Goal: Information Seeking & Learning: Learn about a topic

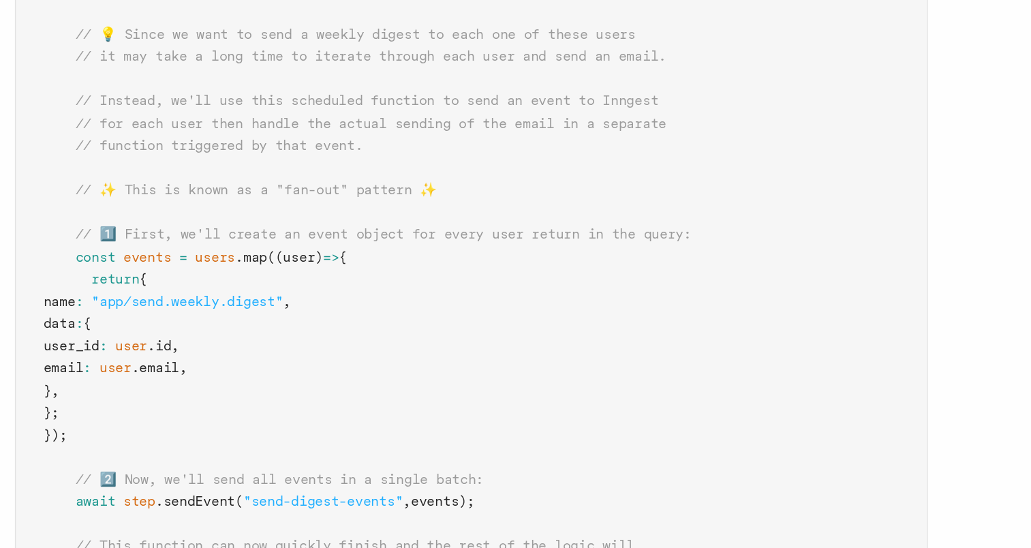
scroll to position [281, 0]
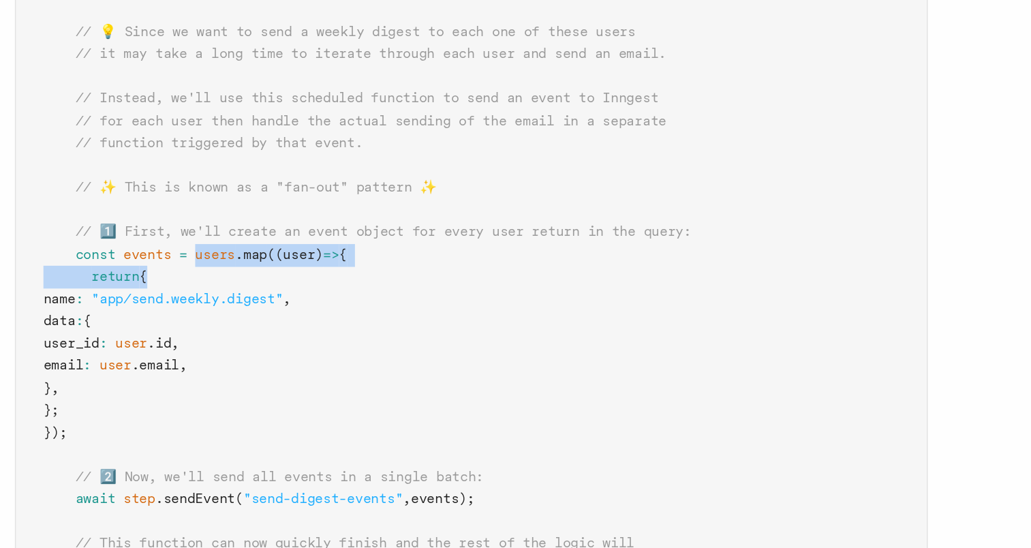
drag, startPoint x: 300, startPoint y: 336, endPoint x: 273, endPoint y: 350, distance: 30.2
click at [273, 350] on code "import { Inngest } from "inngest" ; const inngest = new Inngest ({ id : "signup…" at bounding box center [425, 400] width 434 height 807
click at [270, 350] on span "{" at bounding box center [267, 348] width 5 height 10
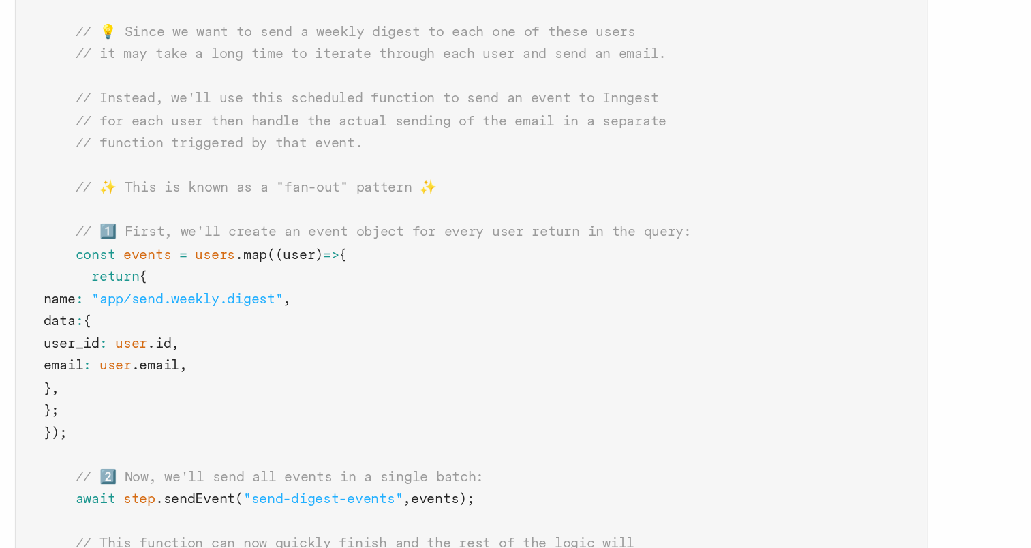
click at [279, 362] on span ""app/send.weekly.digest"" at bounding box center [293, 361] width 114 height 10
drag, startPoint x: 279, startPoint y: 362, endPoint x: 385, endPoint y: 361, distance: 106.3
click at [351, 361] on span ""app/send.weekly.digest"" at bounding box center [293, 361] width 114 height 10
click at [317, 363] on span ""app/send.weekly.digest"" at bounding box center [293, 361] width 114 height 10
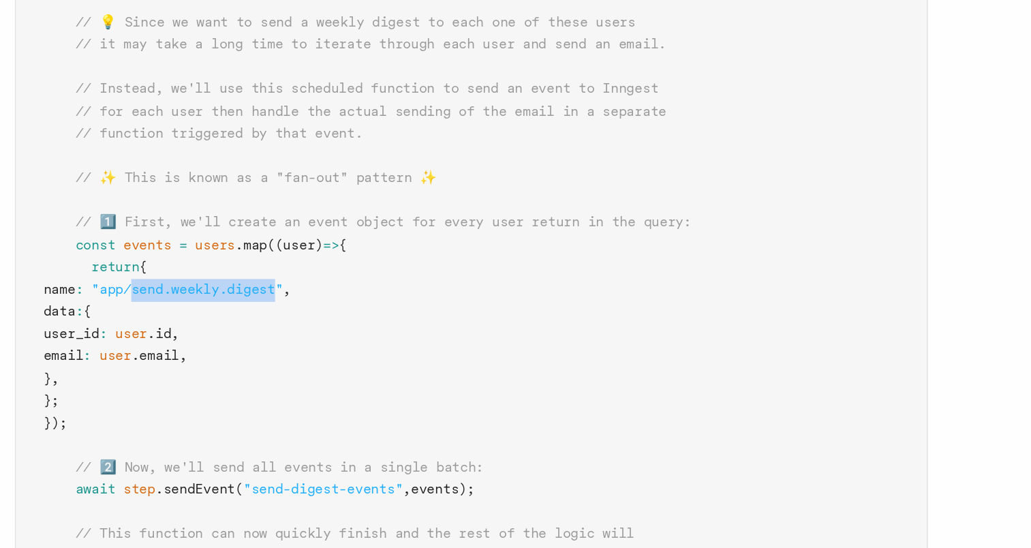
drag, startPoint x: 299, startPoint y: 360, endPoint x: 387, endPoint y: 361, distance: 87.9
click at [351, 361] on span ""app/send.weekly.digest"" at bounding box center [293, 361] width 114 height 10
drag, startPoint x: 387, startPoint y: 361, endPoint x: 327, endPoint y: 399, distance: 70.7
click at [289, 399] on span ".email" at bounding box center [274, 401] width 29 height 10
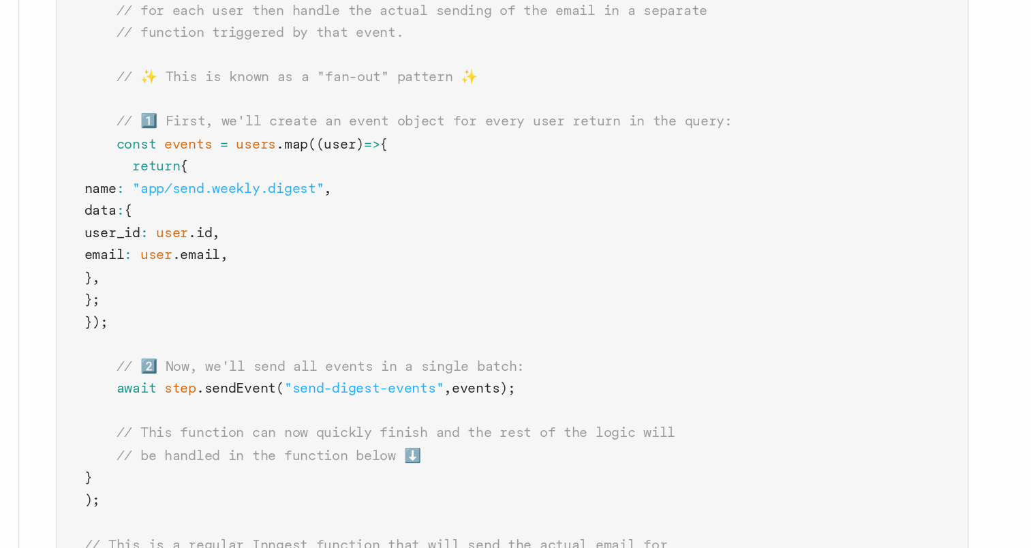
scroll to position [311, 0]
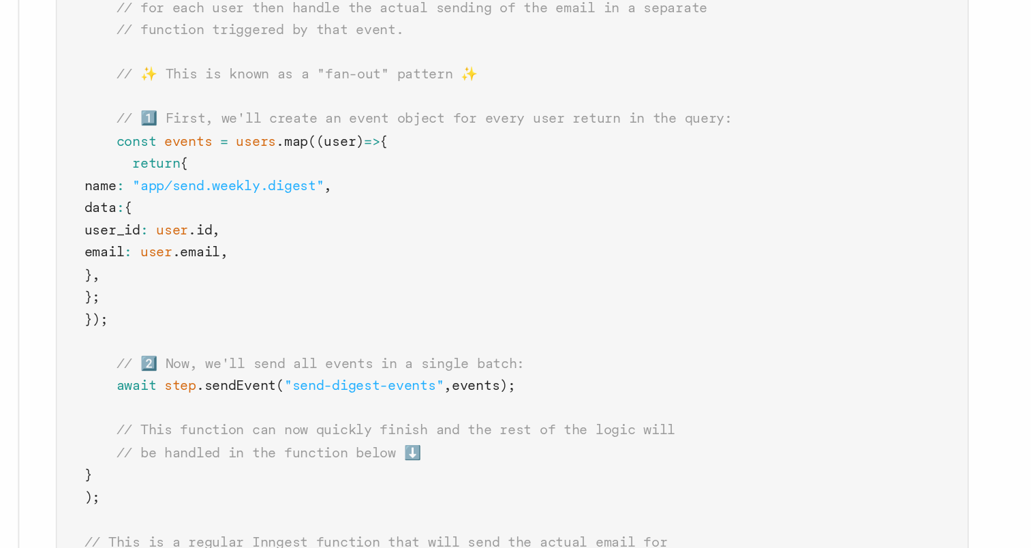
click at [335, 450] on span ""send-digest-events"" at bounding box center [374, 451] width 95 height 10
drag, startPoint x: 335, startPoint y: 450, endPoint x: 408, endPoint y: 451, distance: 72.9
click at [408, 451] on span ""send-digest-events"" at bounding box center [374, 451] width 95 height 10
click at [330, 437] on span "// 2️⃣ Now, we'll send all events in a single batch:" at bounding box center [349, 438] width 244 height 10
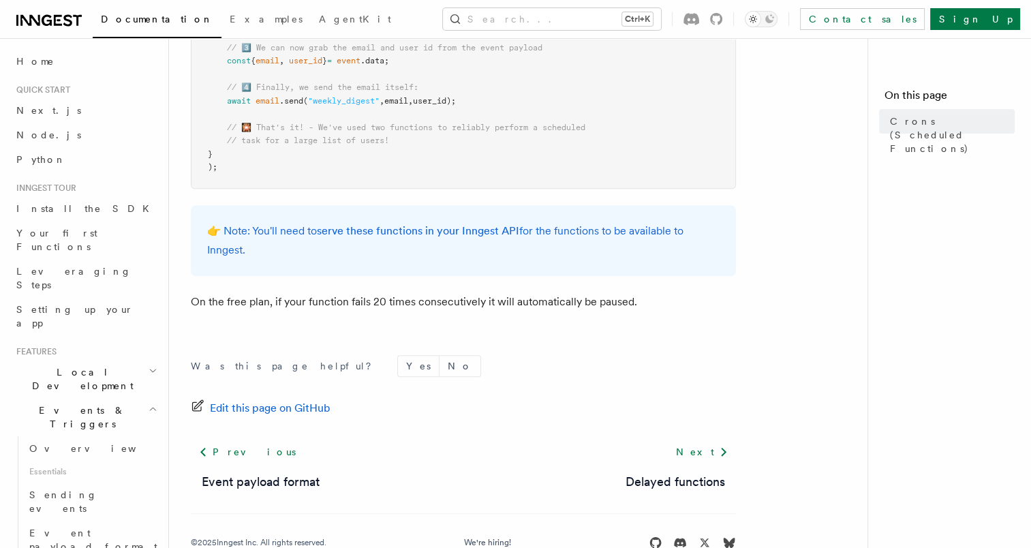
scroll to position [946, 0]
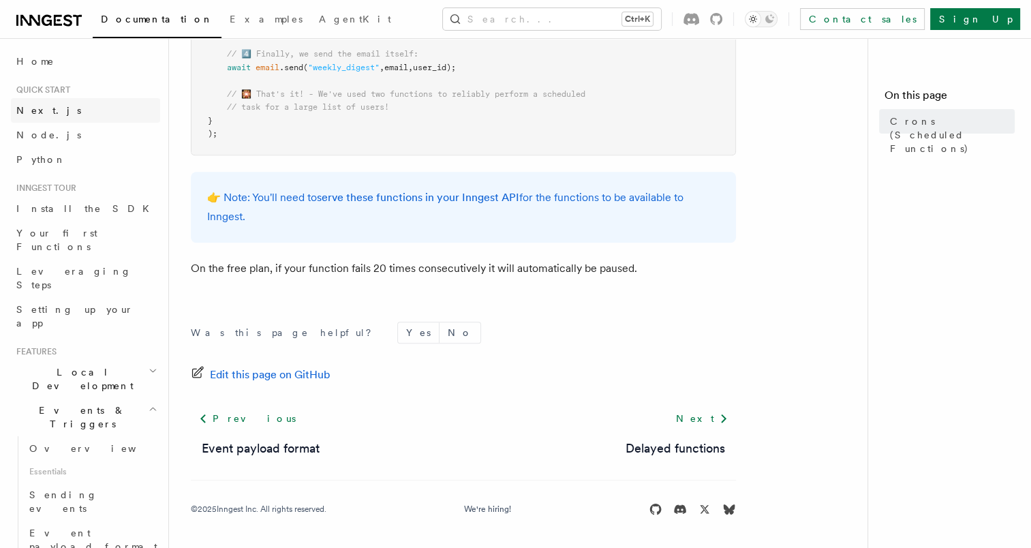
click at [32, 108] on span "Next.js" at bounding box center [48, 110] width 65 height 11
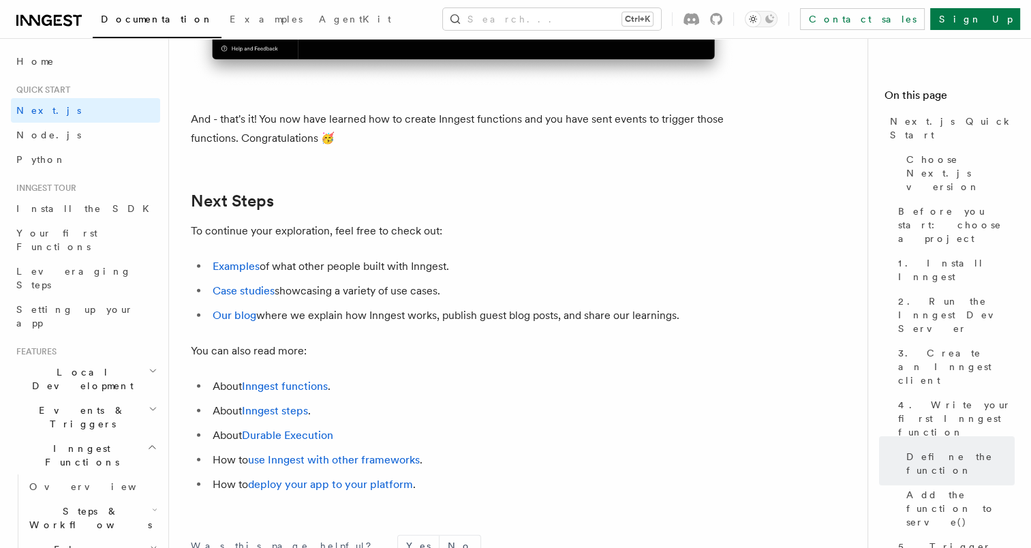
scroll to position [8398, 0]
click at [48, 132] on span "Node.js" at bounding box center [48, 134] width 65 height 11
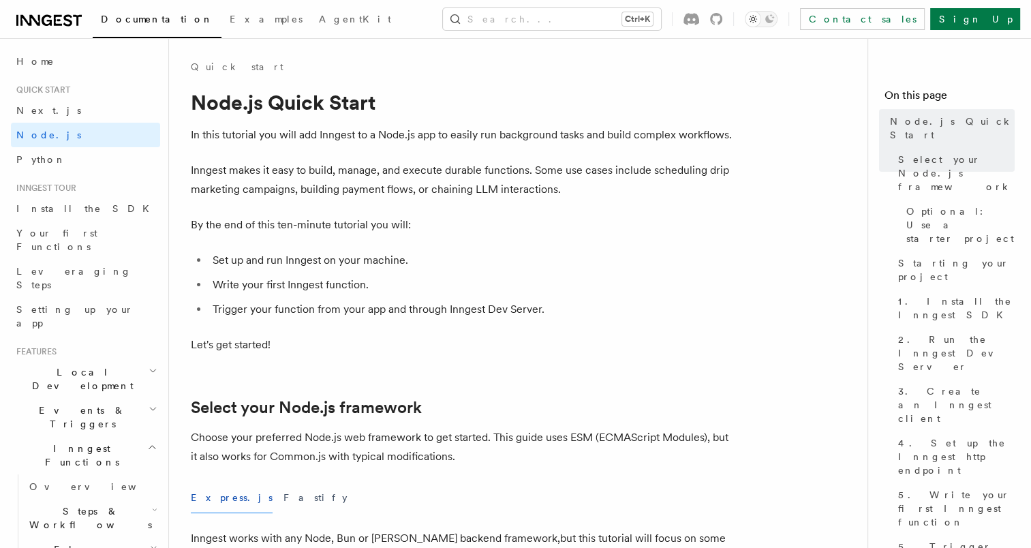
click at [551, 136] on p "In this tutorial you will add Inngest to a Node.js app to easily run background…" at bounding box center [463, 134] width 545 height 19
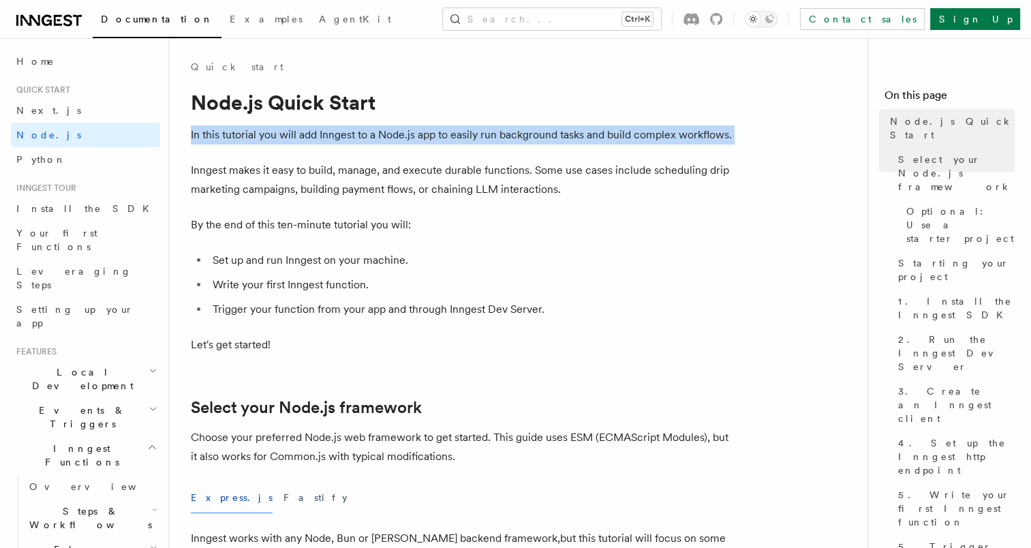
click at [551, 136] on p "In this tutorial you will add Inngest to a Node.js app to easily run background…" at bounding box center [463, 134] width 545 height 19
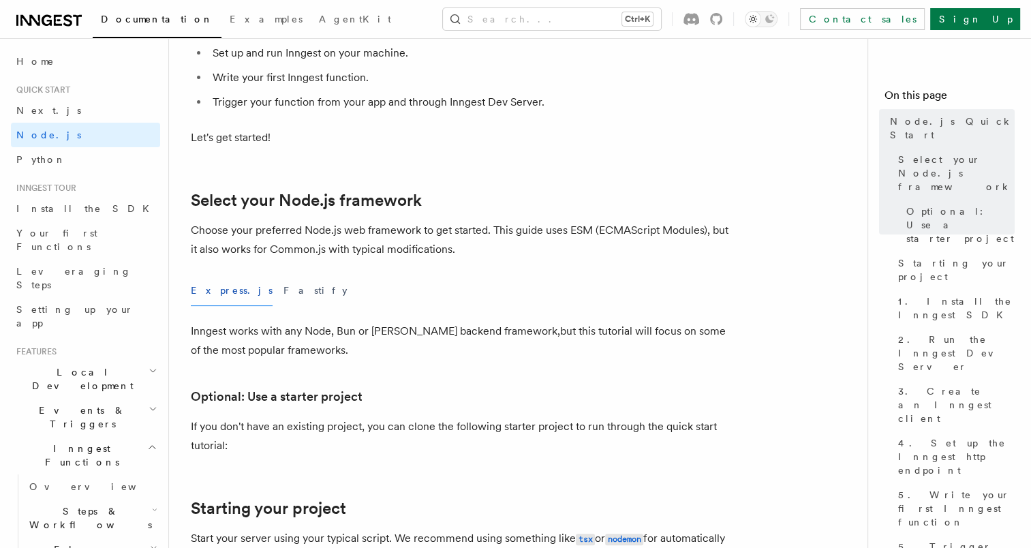
click at [227, 227] on p "Choose your preferred Node.js web framework to get started. This guide uses ESM…" at bounding box center [463, 240] width 545 height 38
drag, startPoint x: 227, startPoint y: 227, endPoint x: 349, endPoint y: 226, distance: 122.0
click at [349, 226] on p "Choose your preferred Node.js web framework to get started. This guide uses ESM…" at bounding box center [463, 240] width 545 height 38
drag, startPoint x: 349, startPoint y: 226, endPoint x: 475, endPoint y: 249, distance: 128.0
click at [475, 249] on p "Choose your preferred Node.js web framework to get started. This guide uses ESM…" at bounding box center [463, 240] width 545 height 38
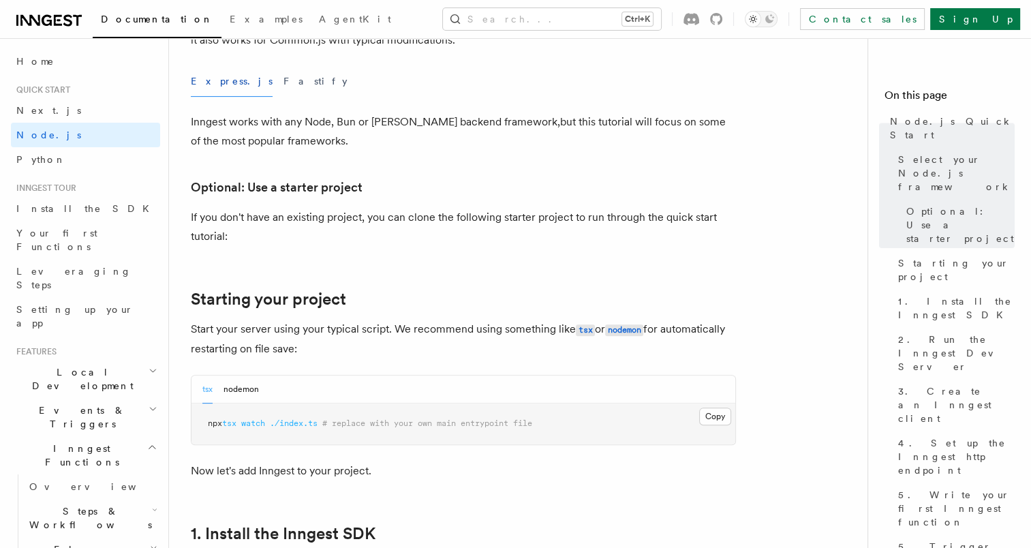
scroll to position [417, 0]
click at [283, 80] on button "Fastify" at bounding box center [315, 80] width 64 height 31
click at [211, 84] on button "Express.js" at bounding box center [232, 80] width 82 height 31
click at [243, 82] on div "Express.js Fastify" at bounding box center [463, 80] width 545 height 31
click at [283, 80] on button "Fastify" at bounding box center [315, 80] width 64 height 31
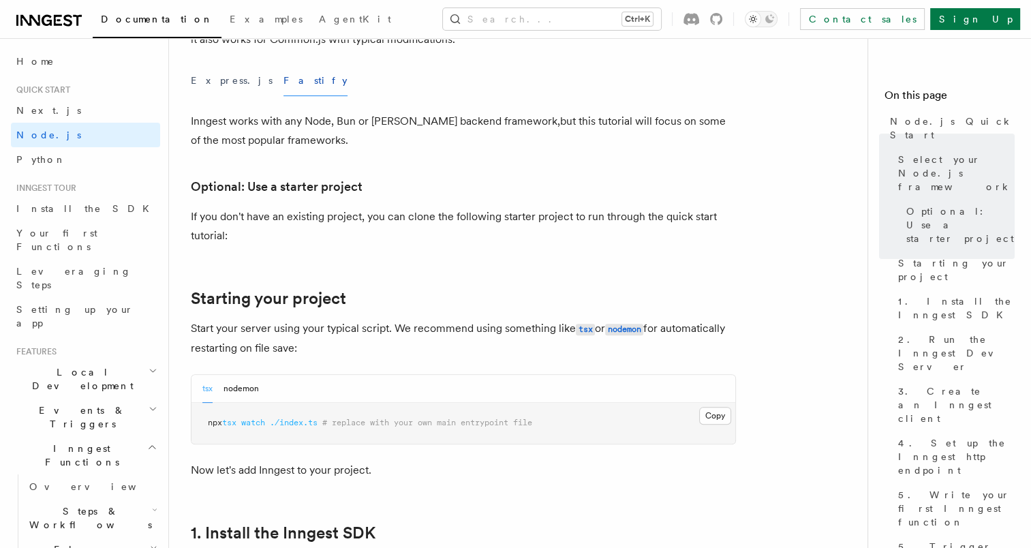
click at [194, 215] on p "If you don't have an existing project, you can clone the following starter proj…" at bounding box center [463, 226] width 545 height 38
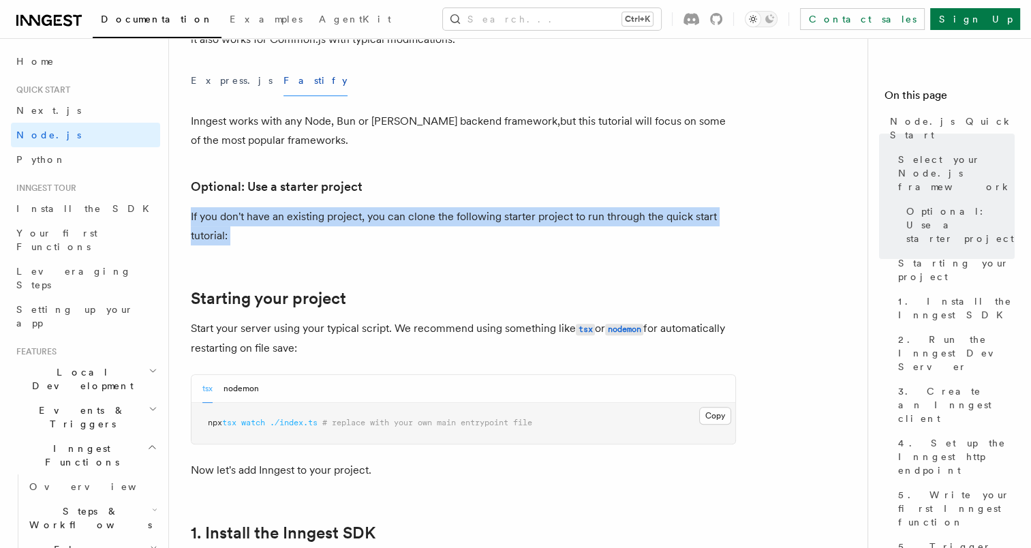
click at [194, 215] on p "If you don't have an existing project, you can clone the following starter proj…" at bounding box center [463, 226] width 545 height 38
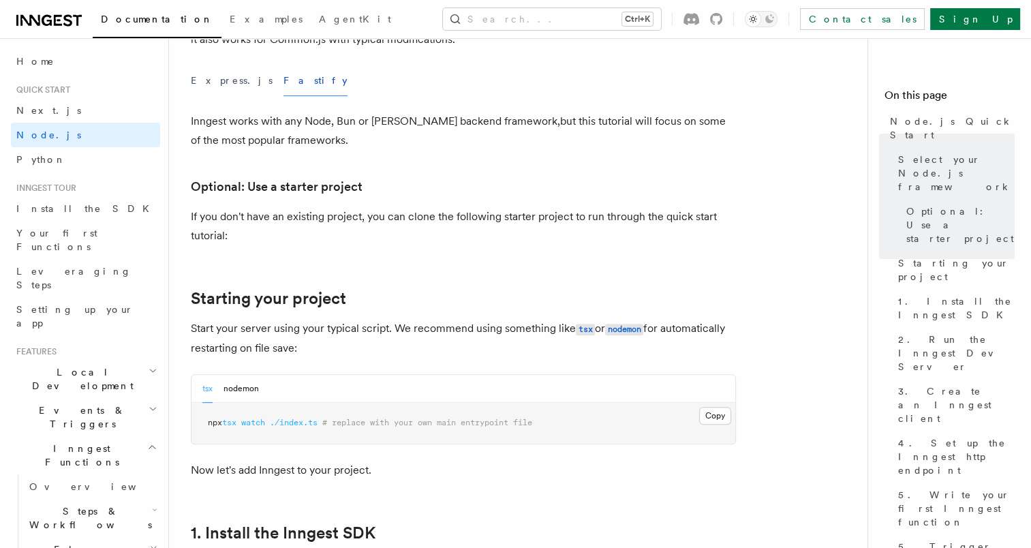
drag, startPoint x: 194, startPoint y: 215, endPoint x: 237, endPoint y: 343, distance: 135.3
click at [237, 343] on p "Start your server using your typical script. We recommend using something like …" at bounding box center [463, 338] width 545 height 39
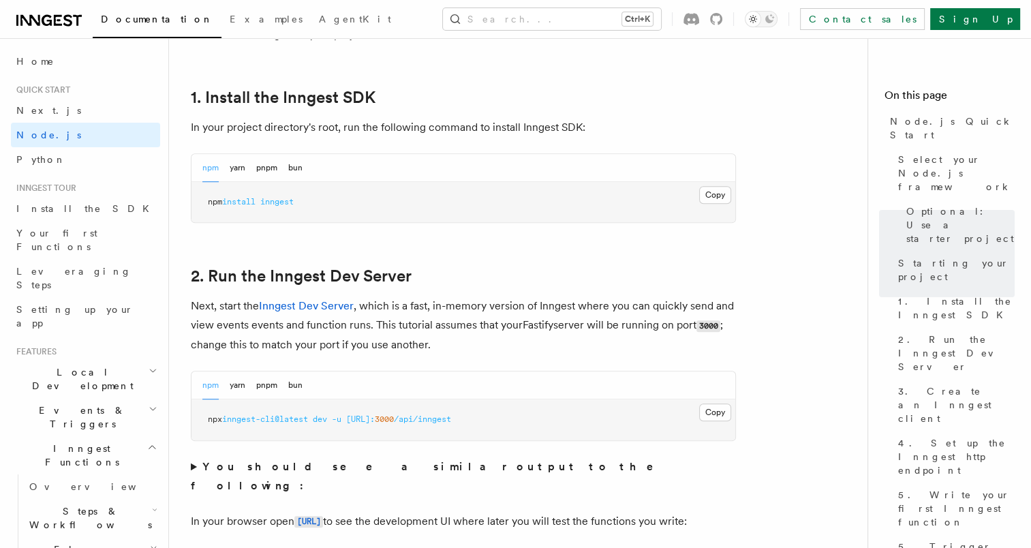
scroll to position [856, 0]
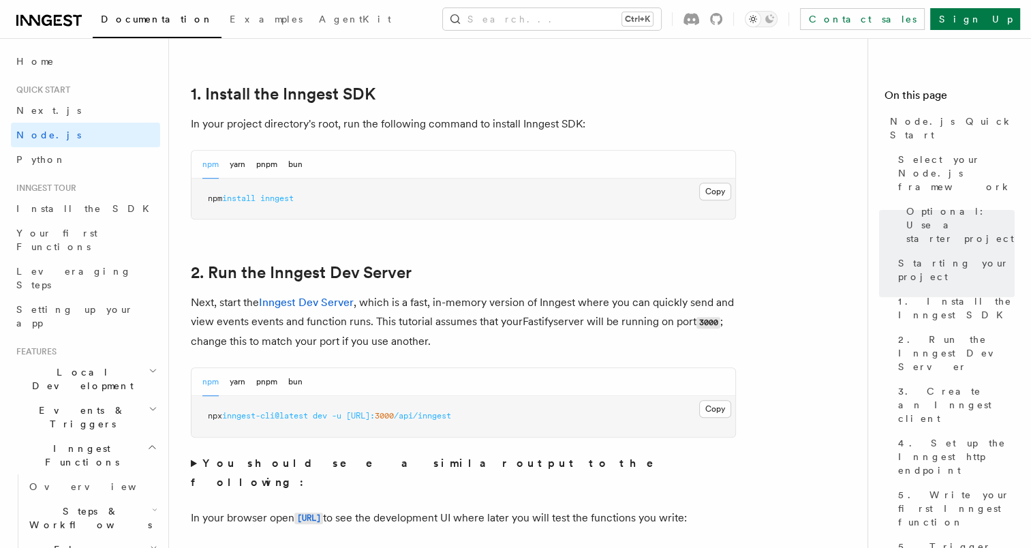
click at [327, 418] on span "dev" at bounding box center [320, 416] width 14 height 10
drag, startPoint x: 333, startPoint y: 418, endPoint x: 286, endPoint y: 437, distance: 50.7
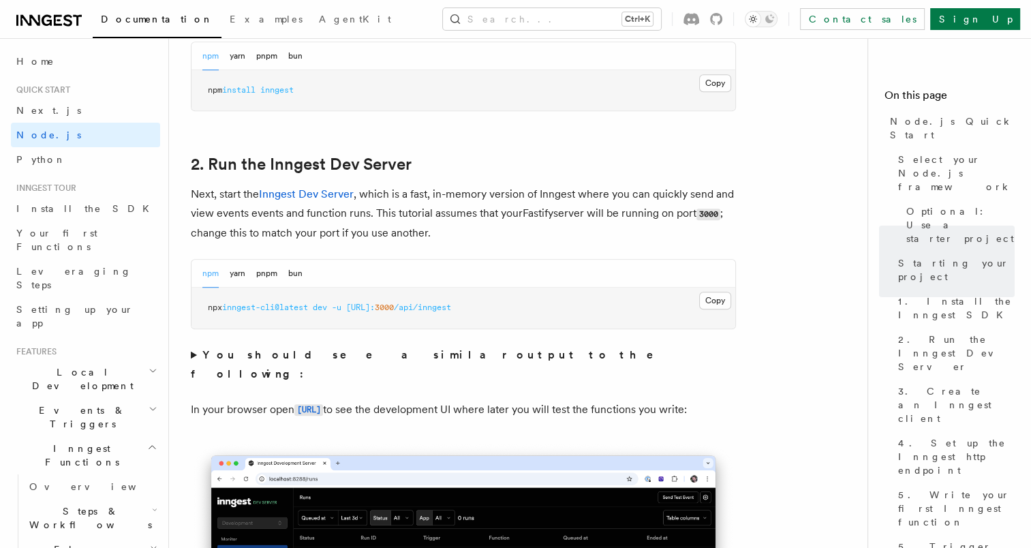
scroll to position [968, 0]
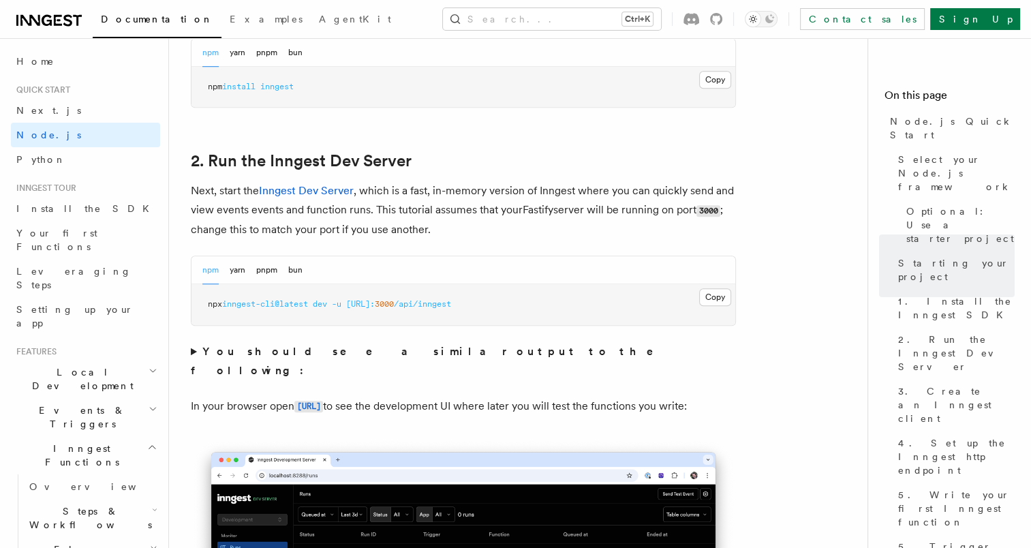
click at [194, 352] on summary "You should see a similar output to the following:" at bounding box center [463, 361] width 545 height 38
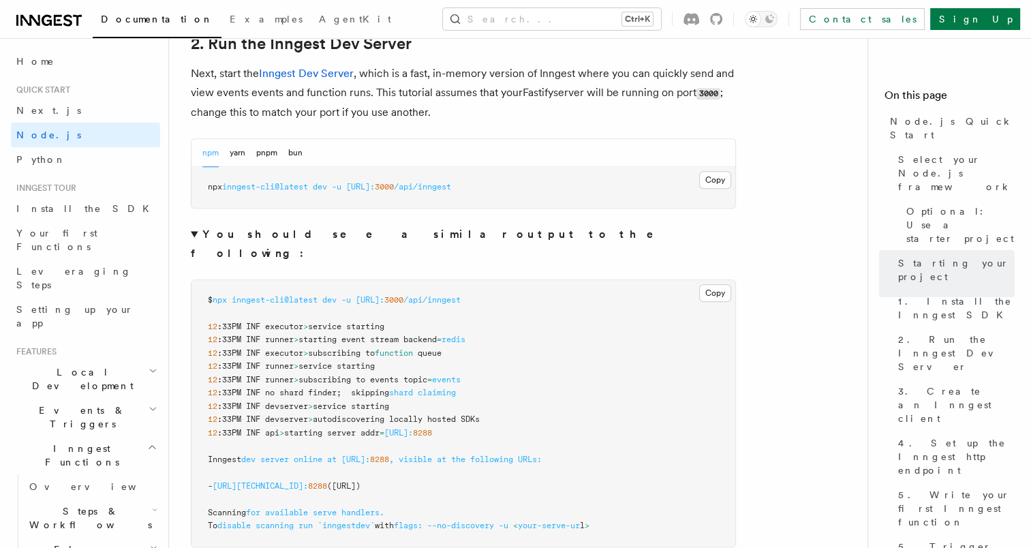
scroll to position [1087, 0]
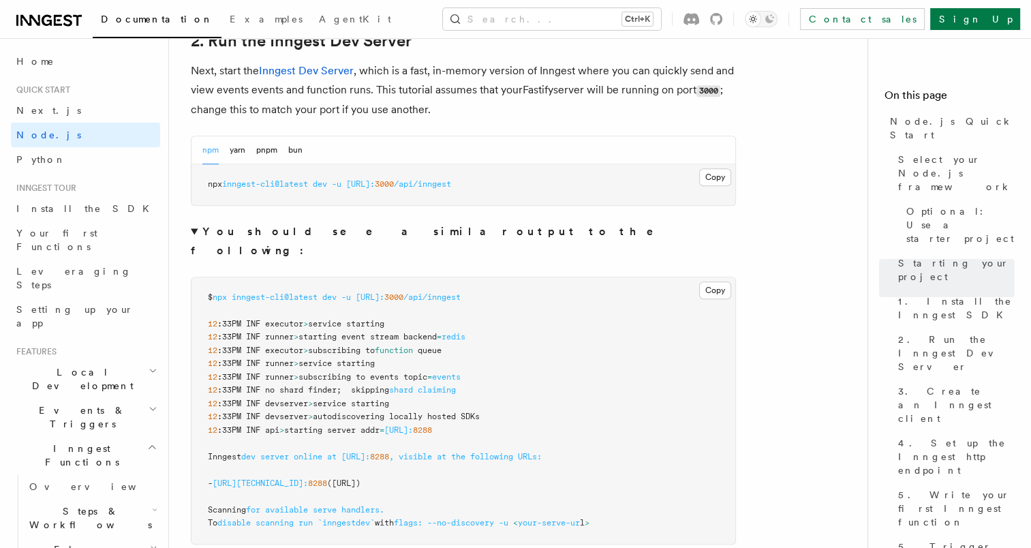
click at [194, 229] on summary "You should see a similar output to the following:" at bounding box center [463, 241] width 545 height 38
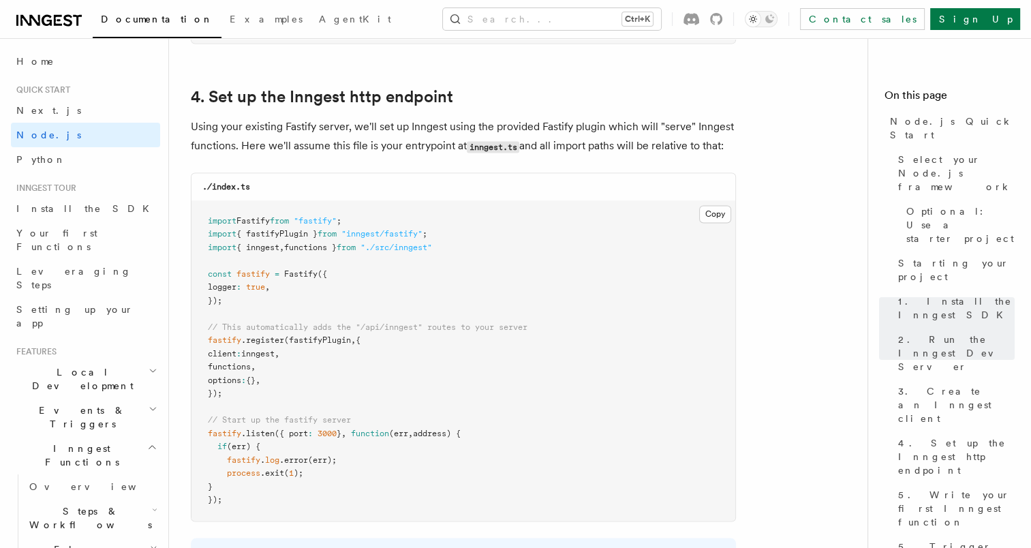
scroll to position [2038, 0]
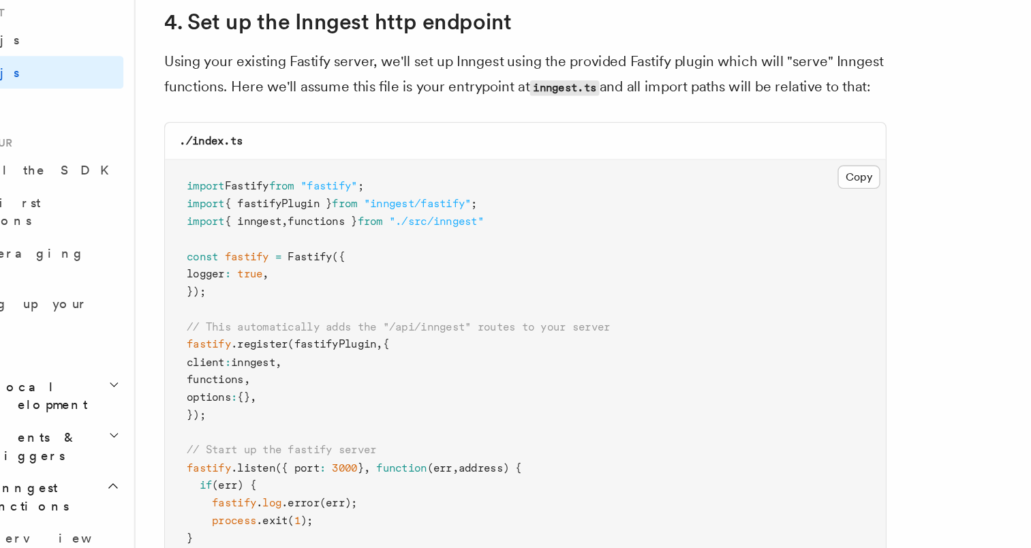
click at [327, 339] on span "(fastifyPlugin" at bounding box center [317, 340] width 67 height 10
drag, startPoint x: 327, startPoint y: 339, endPoint x: 236, endPoint y: 403, distance: 110.6
click at [236, 403] on pre "import Fastify from "fastify" ; import { fastifyPlugin } from "inngest/fastify"…" at bounding box center [463, 361] width 544 height 320
click at [230, 320] on pre "import Fastify from "fastify" ; import { fastifyPlugin } from "inngest/fastify"…" at bounding box center [463, 361] width 544 height 320
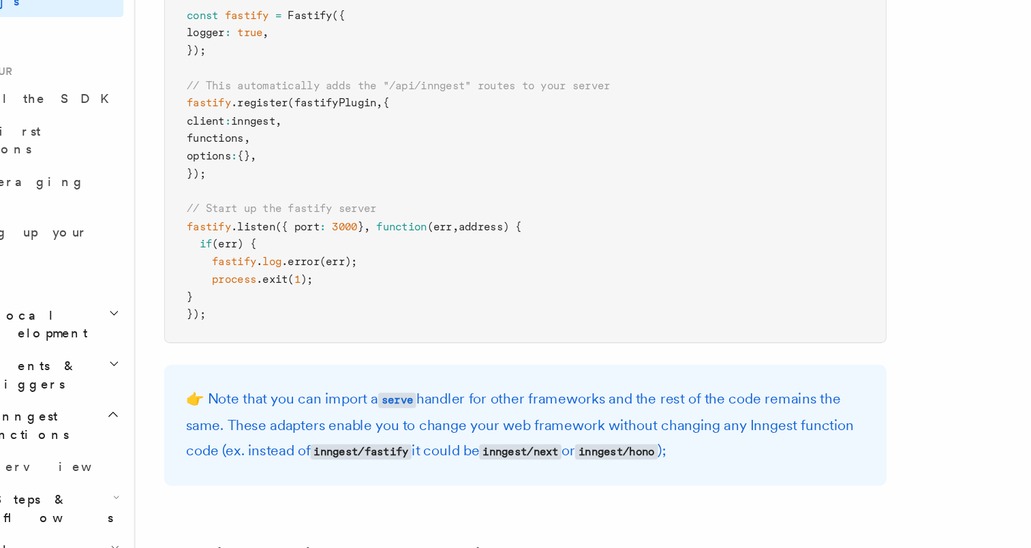
scroll to position [2171, 0]
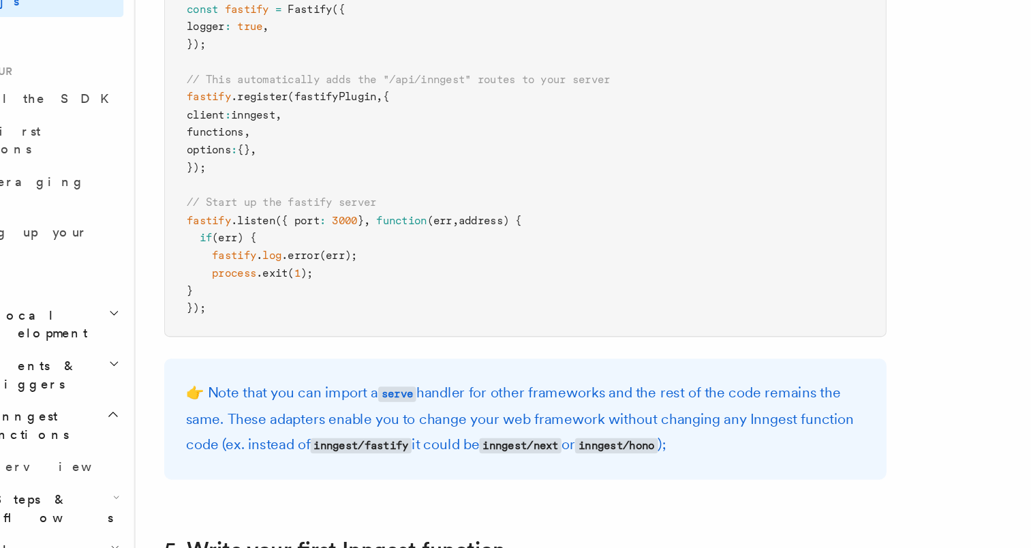
click at [303, 425] on p "👉 Note that you can import a serve handler for other frameworks and the rest of…" at bounding box center [463, 450] width 512 height 59
drag, startPoint x: 303, startPoint y: 425, endPoint x: 449, endPoint y: 430, distance: 145.9
click at [449, 430] on p "👉 Note that you can import a serve handler for other frameworks and the rest of…" at bounding box center [463, 450] width 512 height 59
click at [234, 424] on p "👉 Note that you can import a serve handler for other frameworks and the rest of…" at bounding box center [463, 450] width 512 height 59
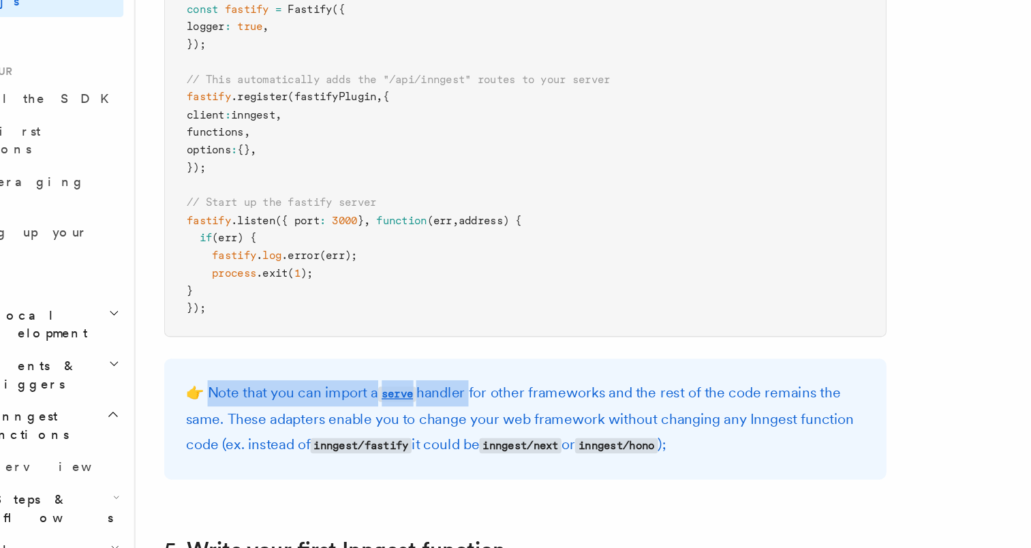
drag, startPoint x: 234, startPoint y: 424, endPoint x: 395, endPoint y: 432, distance: 161.0
click at [395, 432] on p "👉 Note that you can import a serve handler for other frameworks and the rest of…" at bounding box center [463, 450] width 512 height 59
click at [247, 430] on p "👉 Note that you can import a serve handler for other frameworks and the rest of…" at bounding box center [463, 450] width 512 height 59
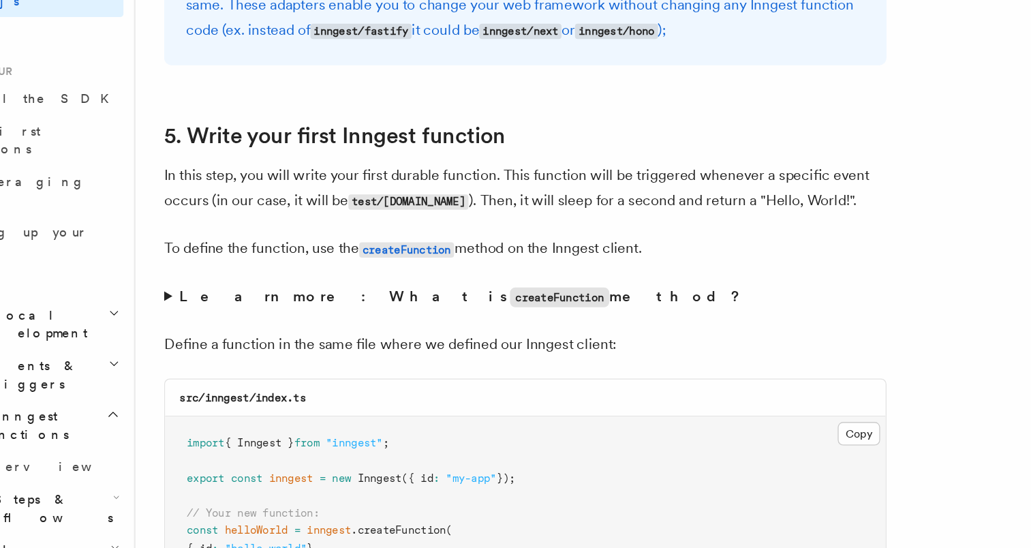
scroll to position [2491, 0]
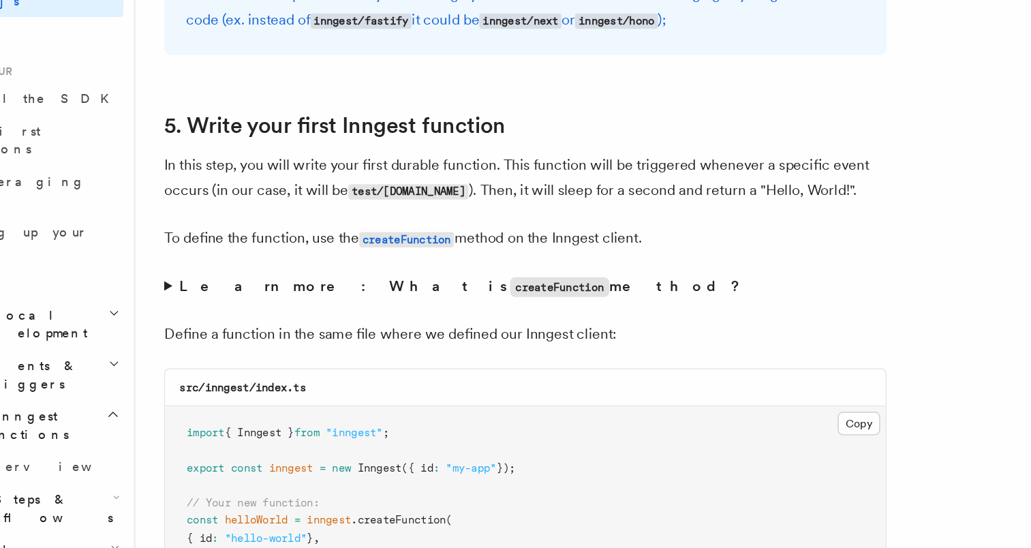
click at [227, 263] on p "In this step, you will write your first durable function. This function will be…" at bounding box center [463, 268] width 545 height 39
drag, startPoint x: 227, startPoint y: 263, endPoint x: 379, endPoint y: 256, distance: 152.1
click at [379, 256] on p "In this step, you will write your first durable function. This function will be…" at bounding box center [463, 268] width 545 height 39
click at [236, 286] on p "In this step, you will write your first durable function. This function will be…" at bounding box center [463, 268] width 545 height 39
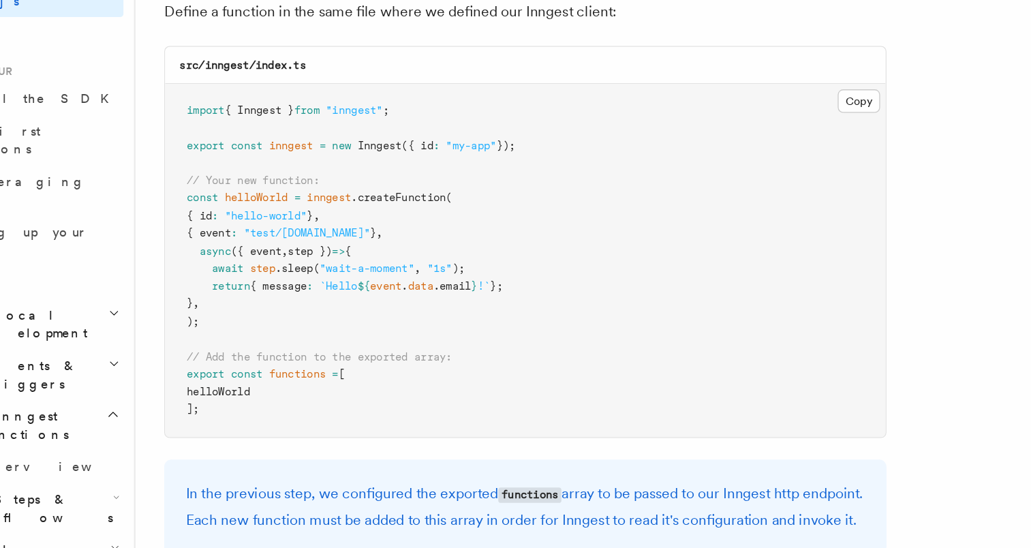
scroll to position [2735, 0]
click at [271, 314] on span ""test/[DOMAIN_NAME]"" at bounding box center [298, 310] width 95 height 10
drag, startPoint x: 271, startPoint y: 314, endPoint x: 339, endPoint y: 316, distance: 68.2
click at [339, 314] on span ""test/[DOMAIN_NAME]"" at bounding box center [298, 310] width 95 height 10
drag, startPoint x: 339, startPoint y: 316, endPoint x: 227, endPoint y: 356, distance: 119.4
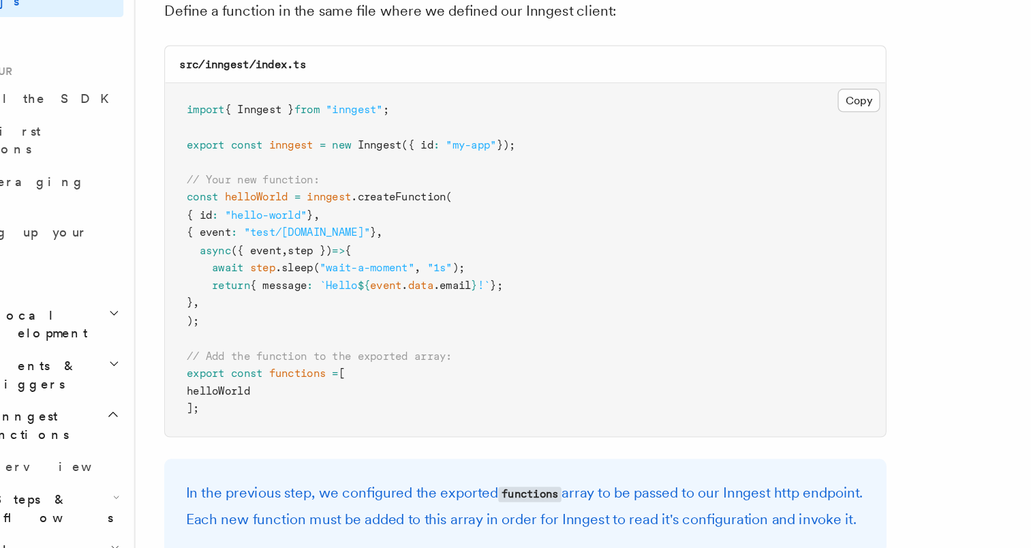
click at [227, 354] on span "return { message : `Hello ${ event . data .email } !` };" at bounding box center [327, 350] width 238 height 10
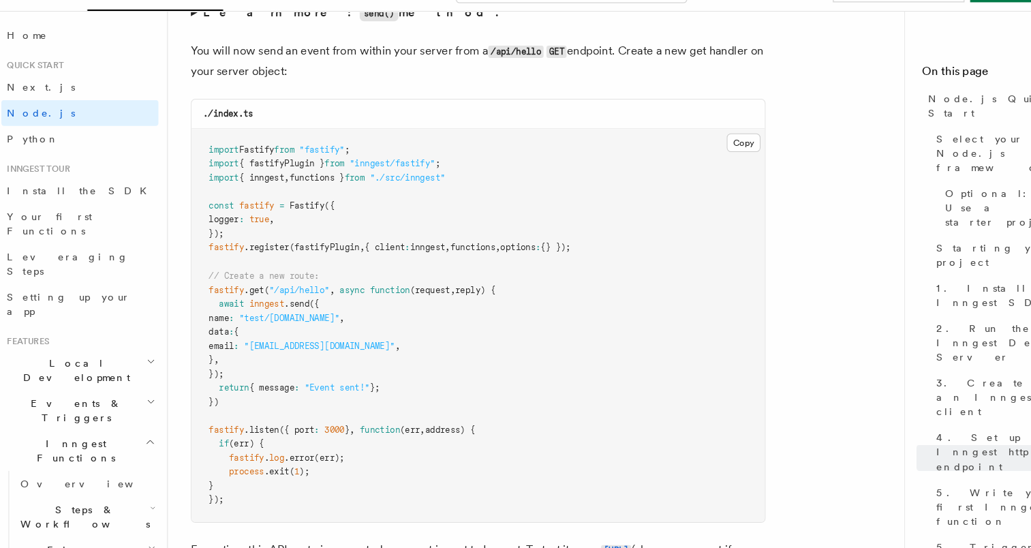
scroll to position [7285, 0]
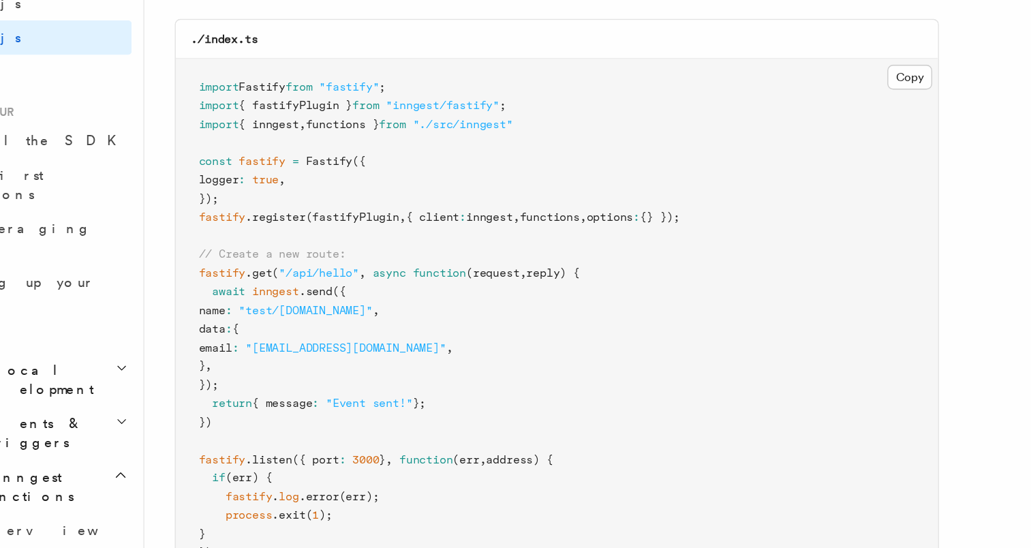
click at [281, 307] on span ""/api/hello"" at bounding box center [293, 303] width 57 height 10
drag, startPoint x: 281, startPoint y: 326, endPoint x: 303, endPoint y: 327, distance: 21.1
click at [303, 307] on span ""/api/hello"" at bounding box center [293, 303] width 57 height 10
drag, startPoint x: 303, startPoint y: 327, endPoint x: 265, endPoint y: 388, distance: 71.3
click at [265, 388] on pre "import Fastify from "fastify" ; import { fastifyPlugin } from "inngest/fastify"…" at bounding box center [463, 336] width 544 height 373
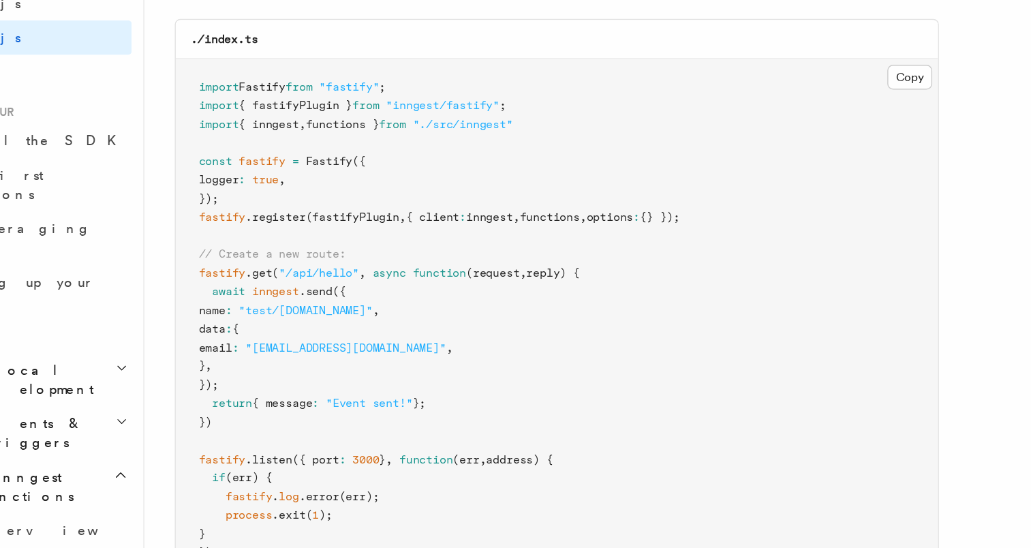
click at [262, 400] on span "{ message" at bounding box center [267, 395] width 43 height 10
drag, startPoint x: 262, startPoint y: 420, endPoint x: 365, endPoint y: 422, distance: 102.2
click at [365, 400] on span "return { message : "Event sent!" };" at bounding box center [289, 395] width 162 height 10
drag, startPoint x: 365, startPoint y: 422, endPoint x: 225, endPoint y: 389, distance: 143.6
click at [213, 373] on span "}" at bounding box center [210, 369] width 5 height 10
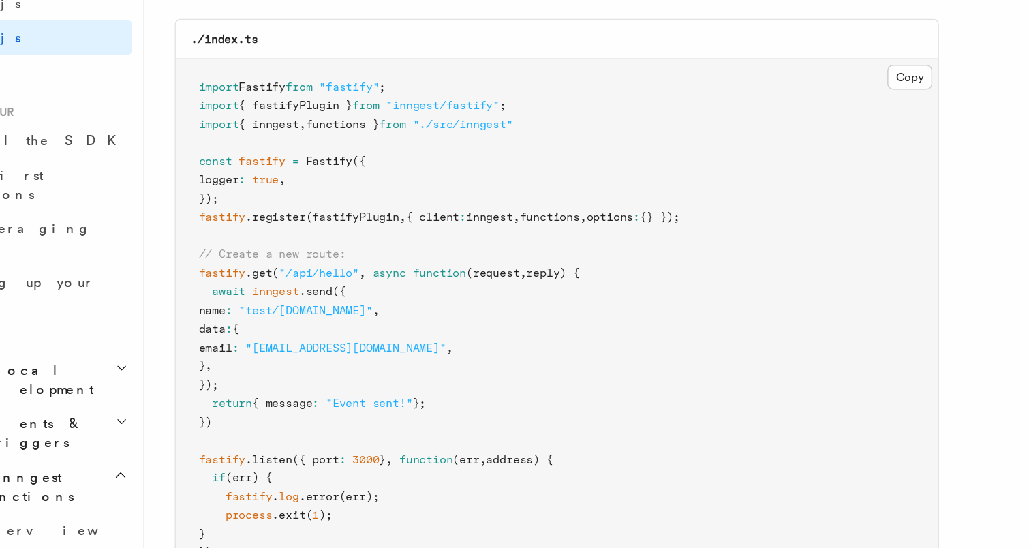
click at [214, 320] on span at bounding box center [213, 316] width 10 height 10
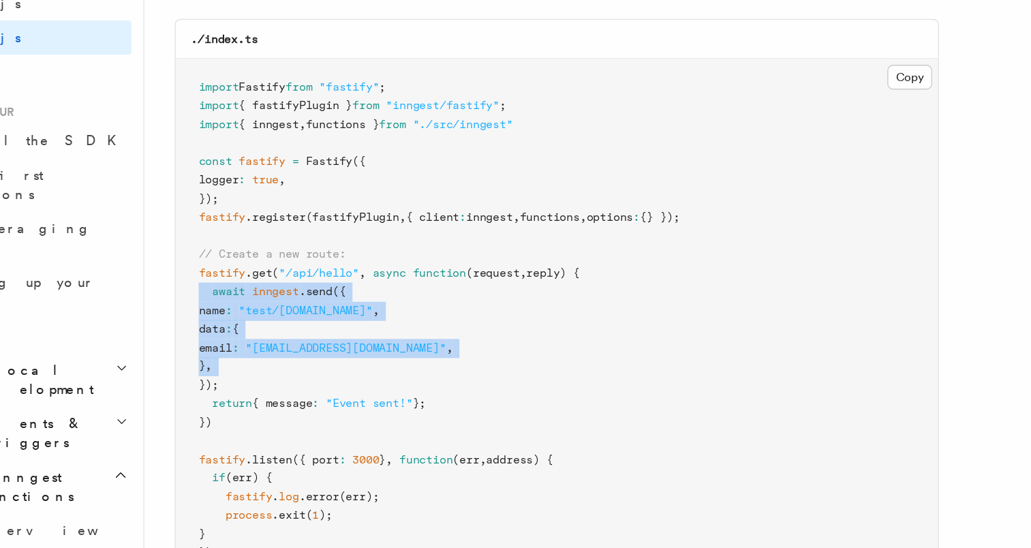
drag, startPoint x: 214, startPoint y: 336, endPoint x: 249, endPoint y: 399, distance: 72.3
click at [249, 399] on pre "import Fastify from "fastify" ; import { fastifyPlugin } from "inngest/fastify"…" at bounding box center [463, 336] width 544 height 373
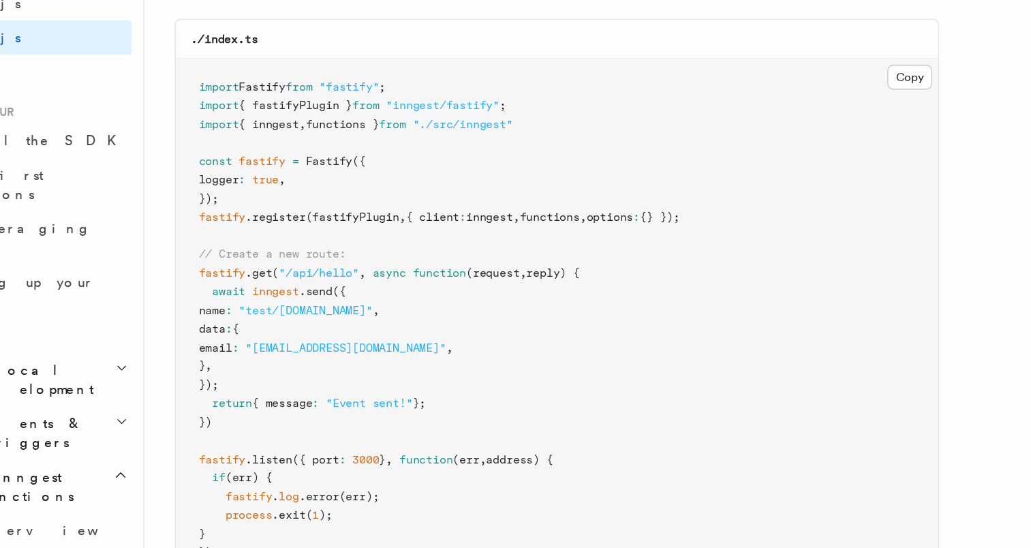
drag, startPoint x: 249, startPoint y: 399, endPoint x: 232, endPoint y: 409, distance: 19.3
click at [232, 409] on pre "import Fastify from "fastify" ; import { fastifyPlugin } from "inngest/fastify"…" at bounding box center [463, 336] width 544 height 373
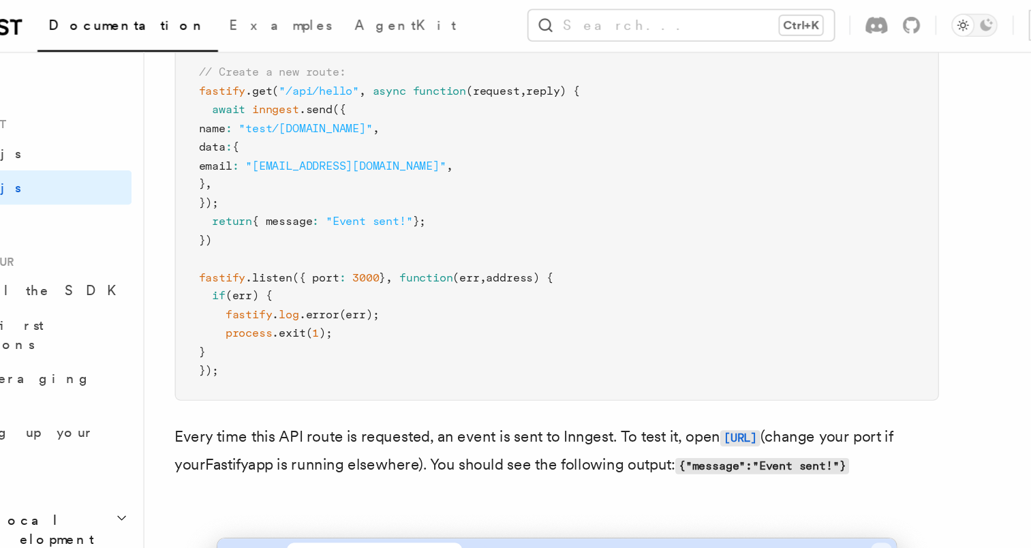
scroll to position [7521, 0]
click at [266, 97] on span ""test/[DOMAIN_NAME]"" at bounding box center [283, 93] width 95 height 10
drag, startPoint x: 266, startPoint y: 116, endPoint x: 328, endPoint y: 117, distance: 62.7
click at [328, 97] on span ""test/[DOMAIN_NAME]"" at bounding box center [283, 93] width 95 height 10
click at [265, 164] on span "{ message" at bounding box center [267, 159] width 43 height 10
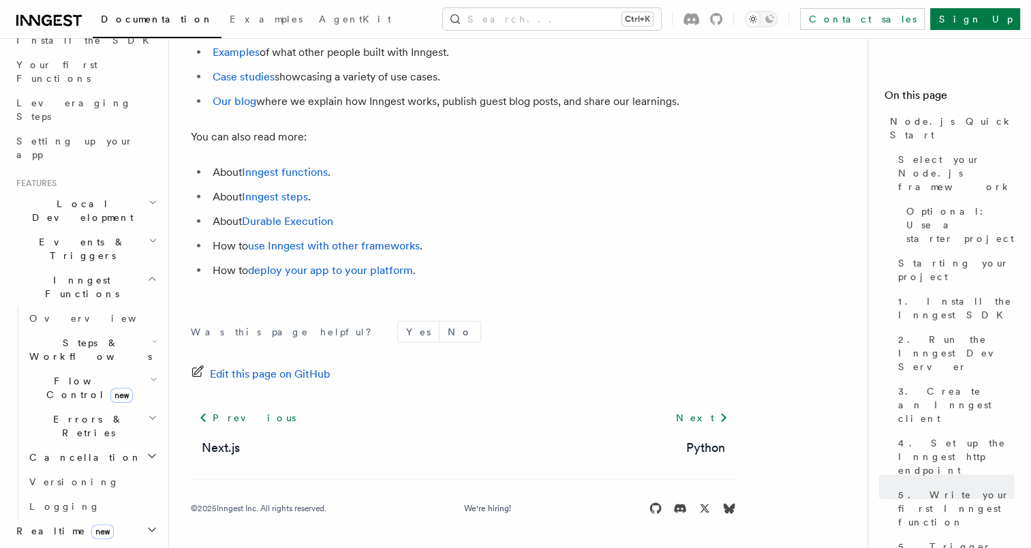
scroll to position [204, 0]
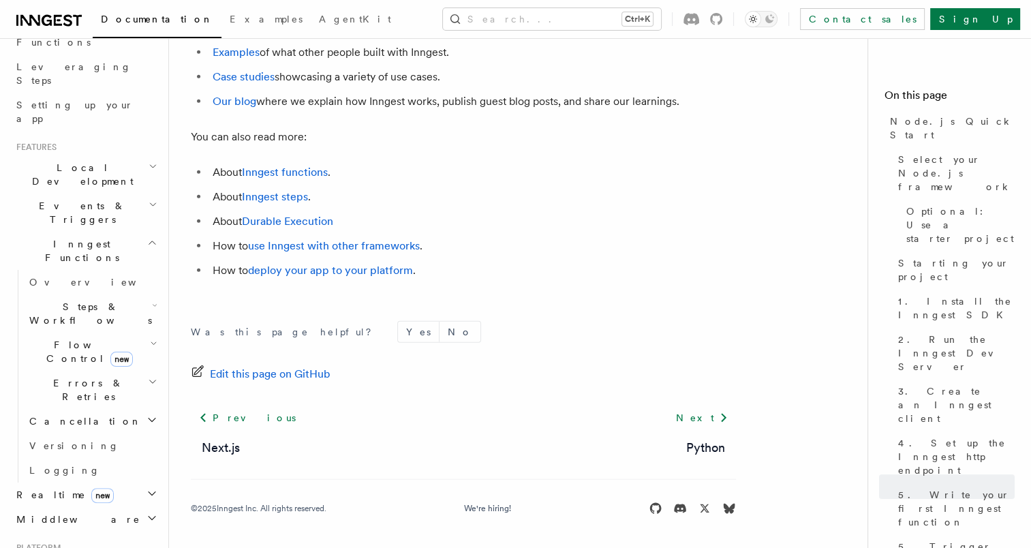
click at [131, 482] on h2 "Realtime new" at bounding box center [85, 494] width 149 height 25
click at [95, 538] on span "React hooks / Next.js" at bounding box center [89, 550] width 121 height 25
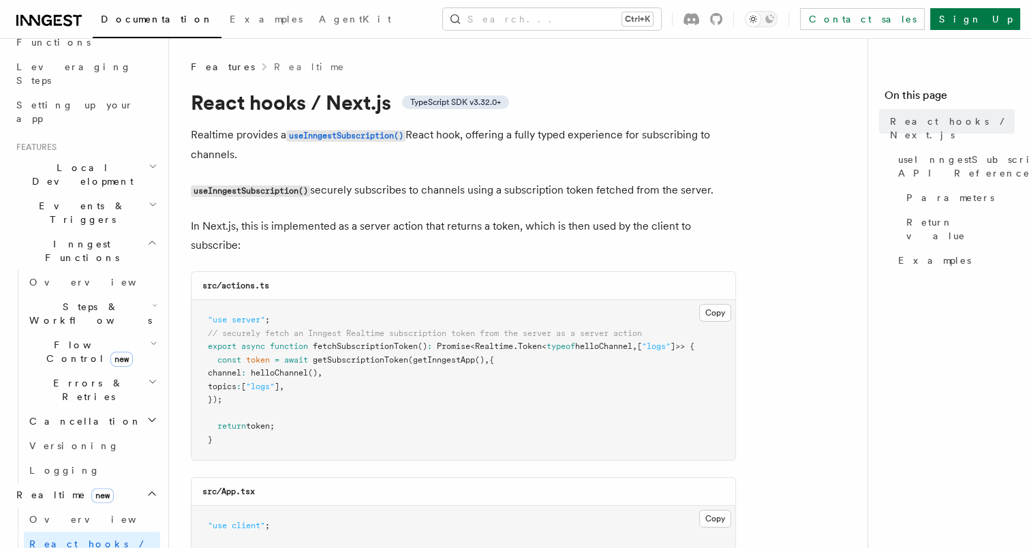
click at [146, 488] on icon "button" at bounding box center [151, 493] width 11 height 11
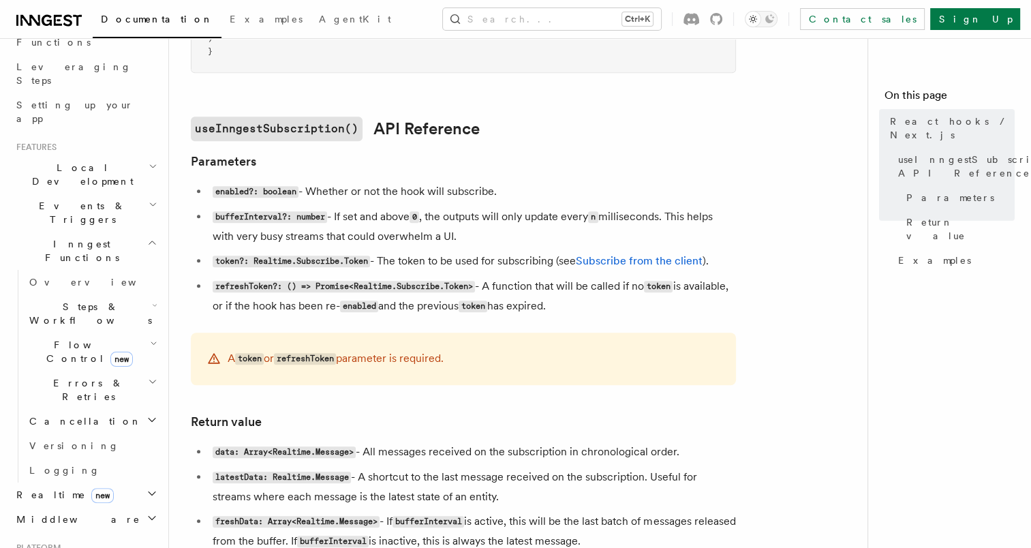
scroll to position [853, 0]
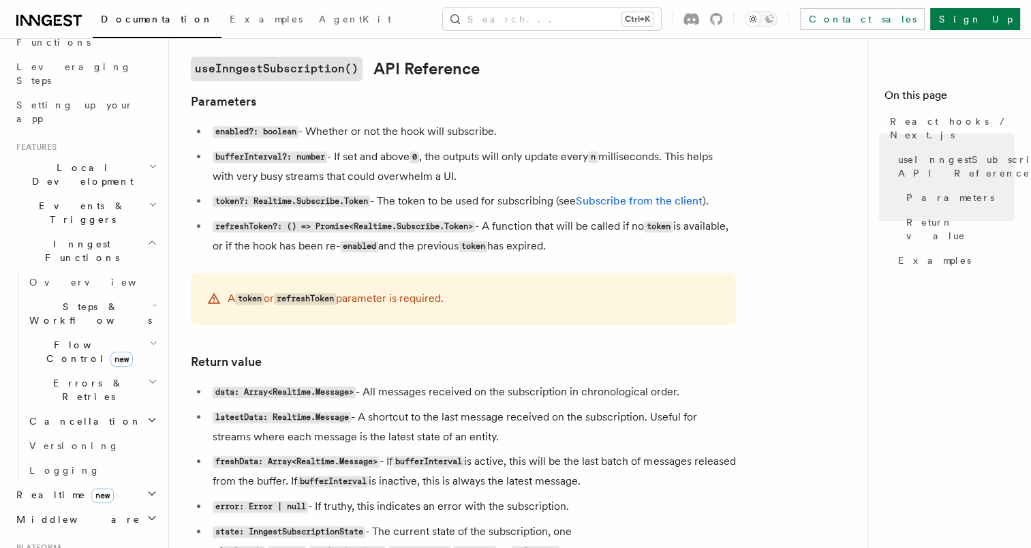
click at [74, 294] on h2 "Steps & Workflows" at bounding box center [92, 313] width 136 height 38
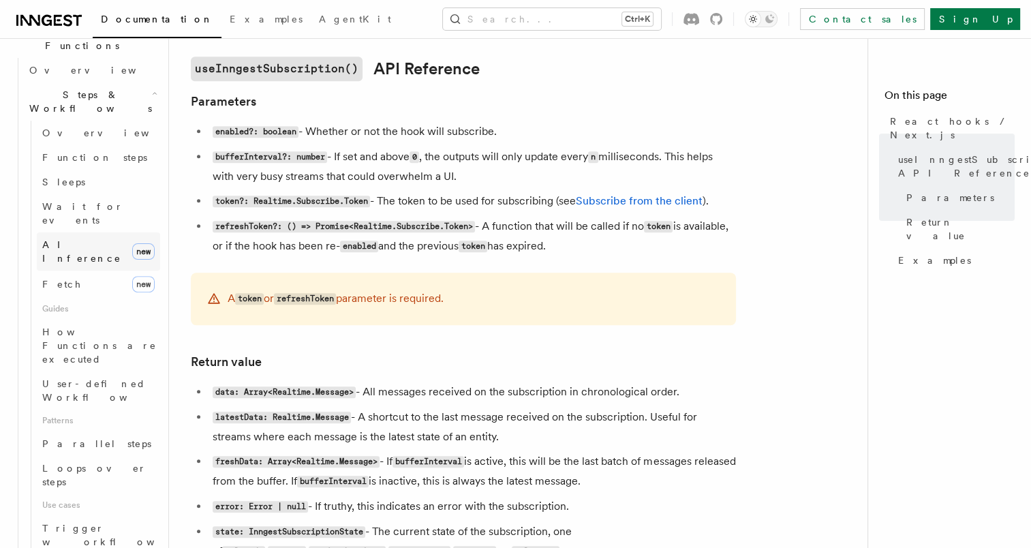
scroll to position [417, 0]
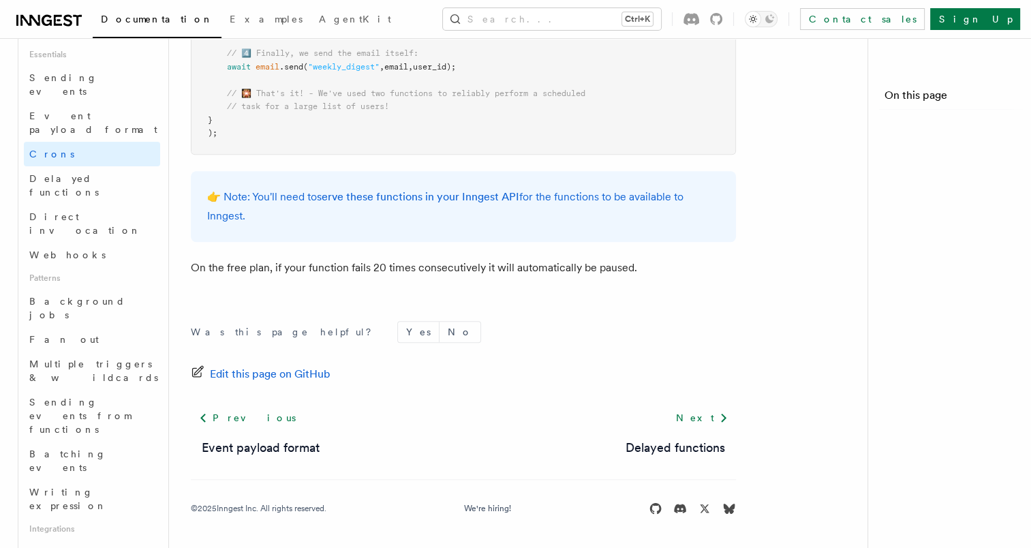
scroll to position [946, 0]
